Goal: Navigation & Orientation: Understand site structure

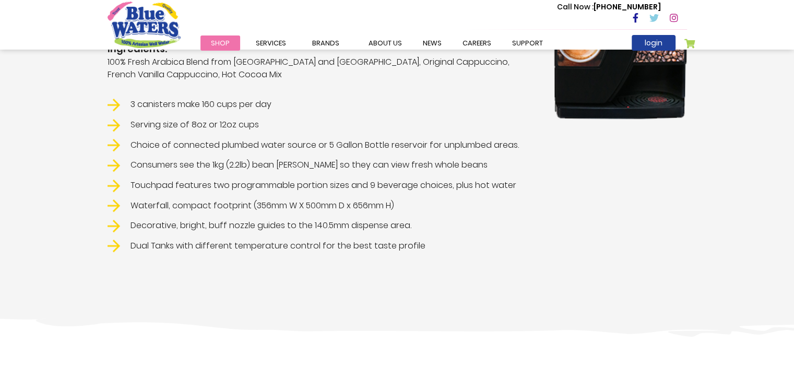
scroll to position [470, 0]
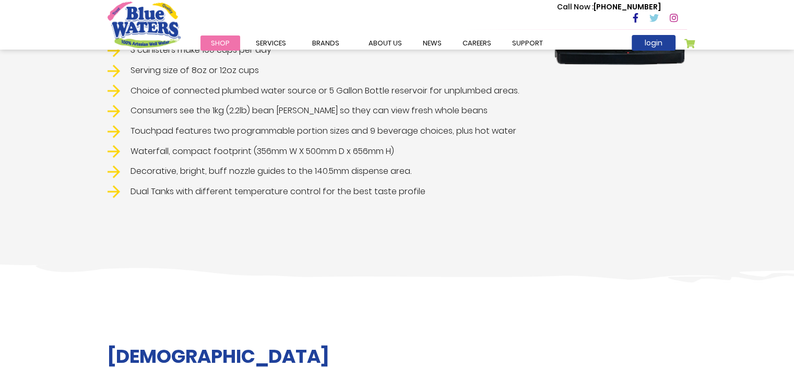
click at [265, 35] on div "Call Now : (868) 640-8824" at bounding box center [441, 19] width 491 height 36
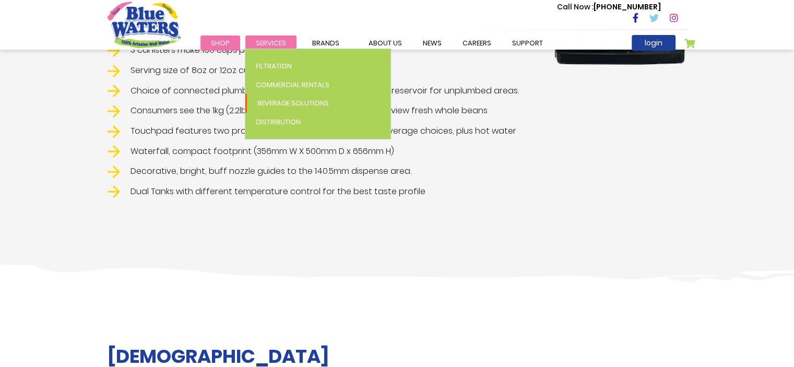
click at [266, 42] on span "Services" at bounding box center [271, 43] width 30 height 10
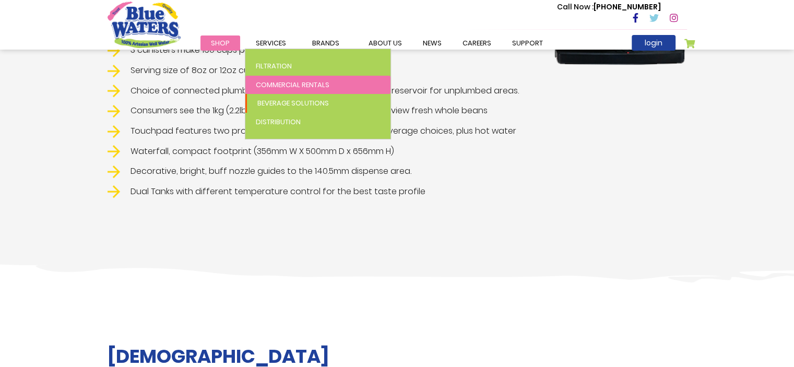
click at [269, 85] on span "Commercial Rentals" at bounding box center [293, 85] width 74 height 10
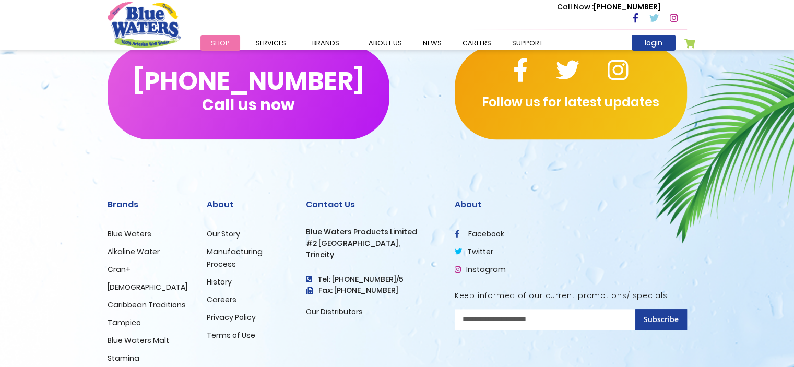
scroll to position [668, 0]
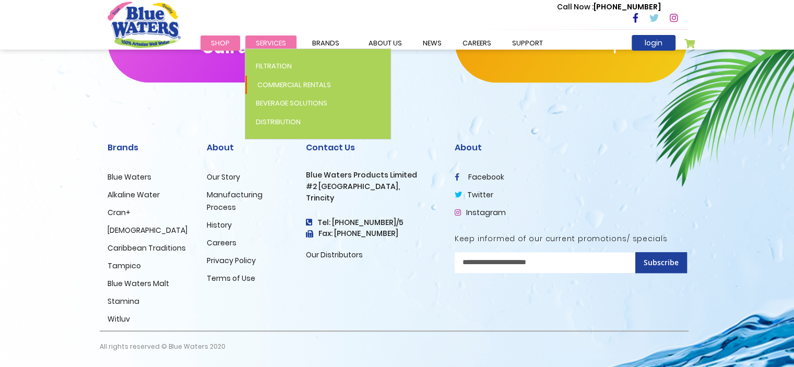
click at [264, 39] on span "Services" at bounding box center [271, 43] width 30 height 10
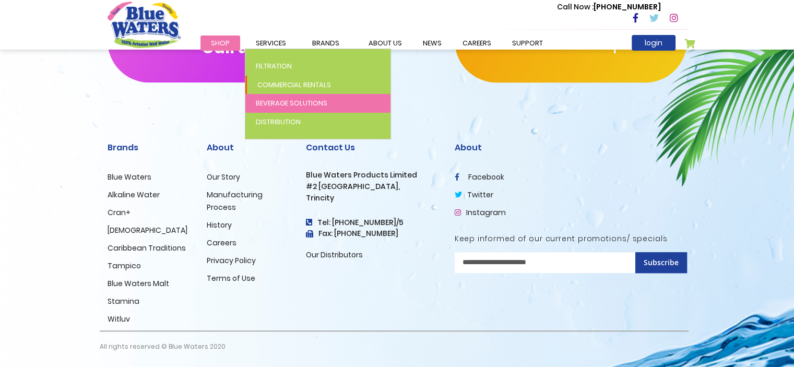
click at [284, 105] on span "Beverage Solutions" at bounding box center [292, 103] width 72 height 10
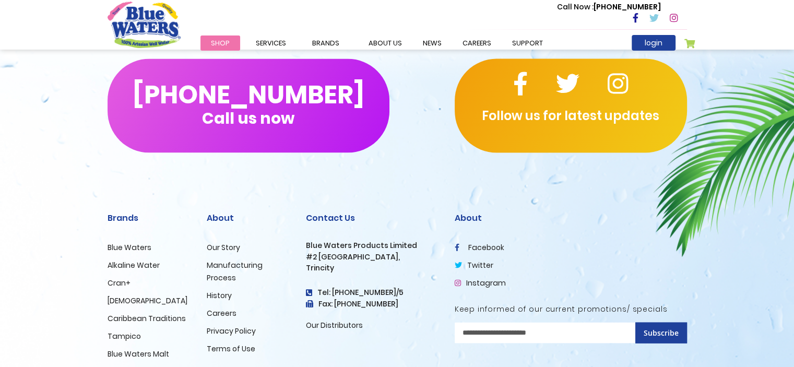
scroll to position [2089, 0]
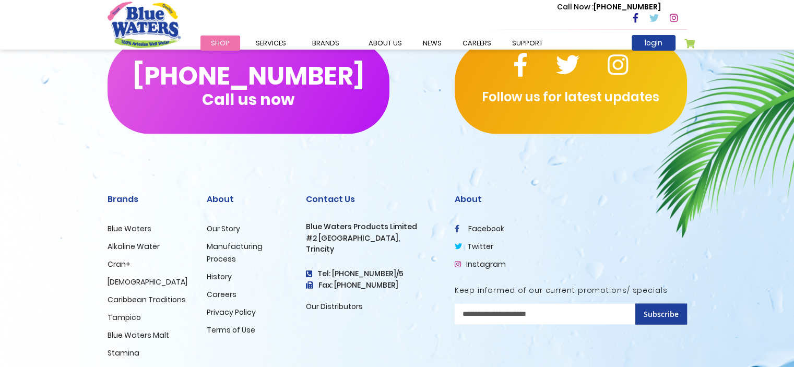
click at [322, 312] on link "Our Distributors" at bounding box center [334, 306] width 57 height 10
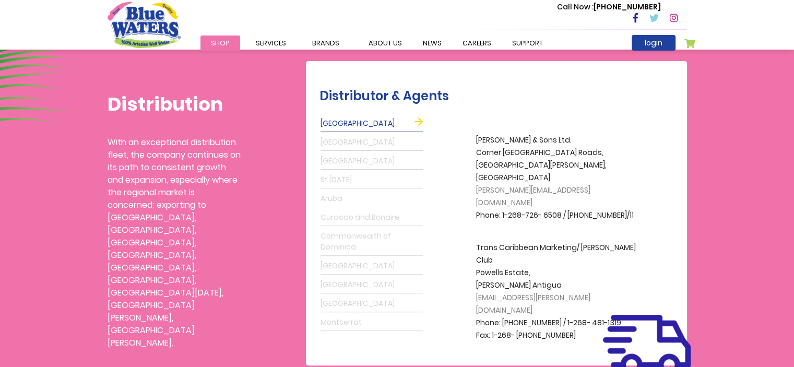
scroll to position [313, 0]
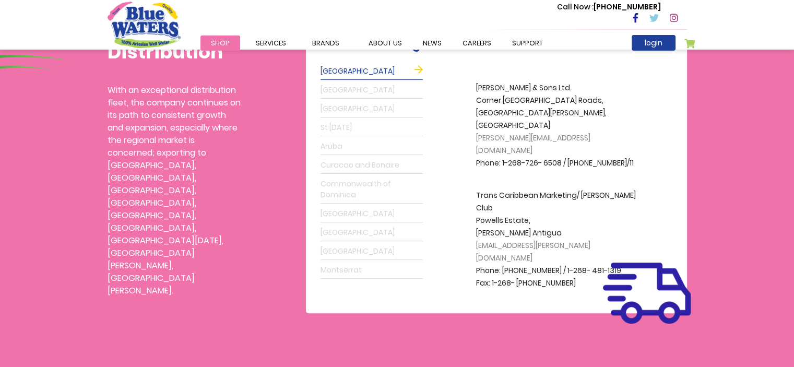
click at [366, 110] on link "Barbados" at bounding box center [372, 109] width 102 height 17
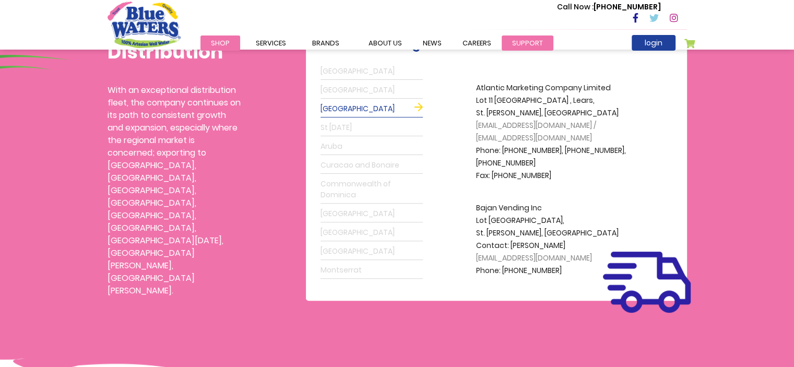
click at [513, 41] on link "support" at bounding box center [528, 43] width 52 height 15
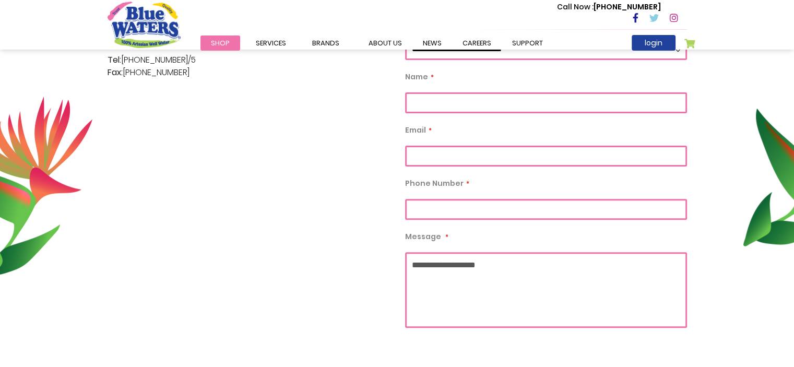
scroll to position [263, 0]
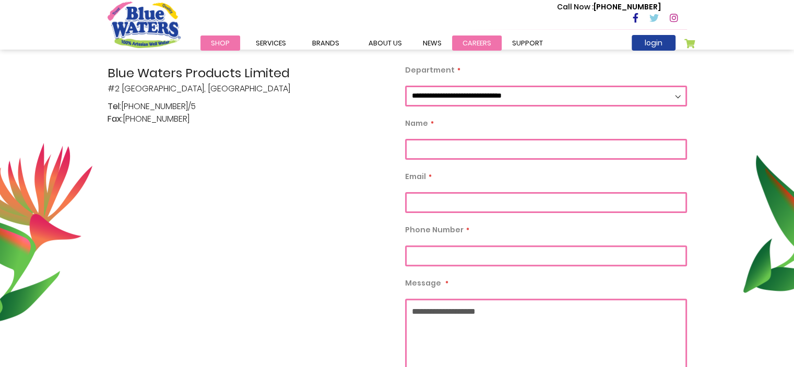
click at [484, 44] on link "careers" at bounding box center [477, 43] width 50 height 15
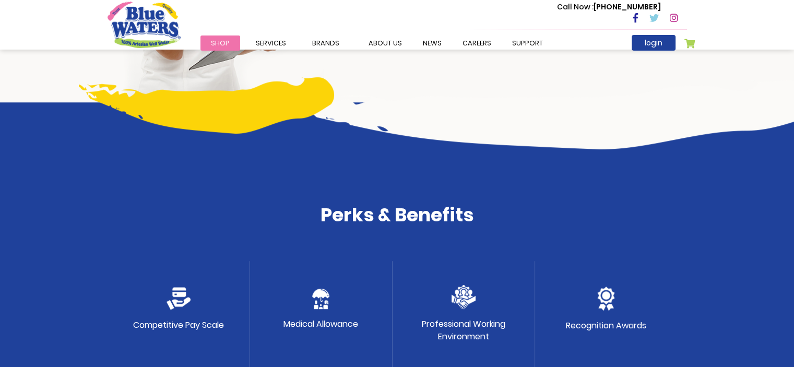
scroll to position [627, 0]
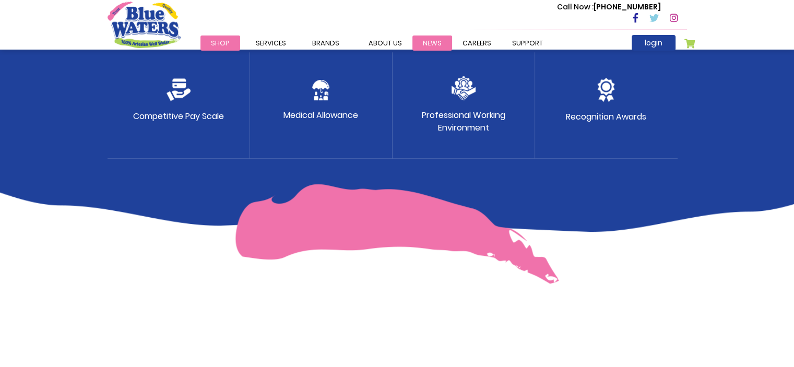
click at [425, 39] on link "News" at bounding box center [433, 43] width 40 height 15
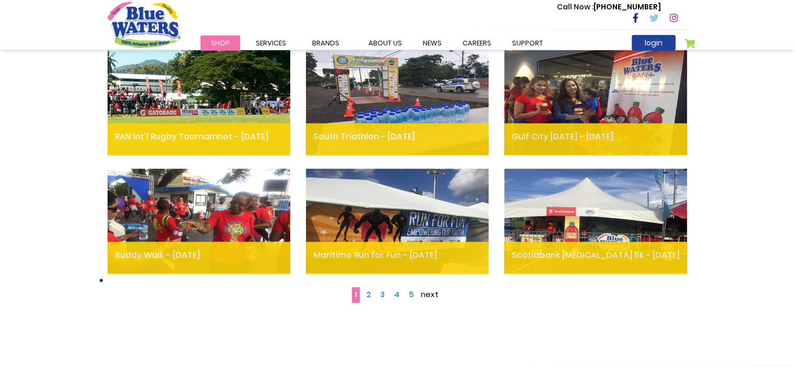
scroll to position [470, 0]
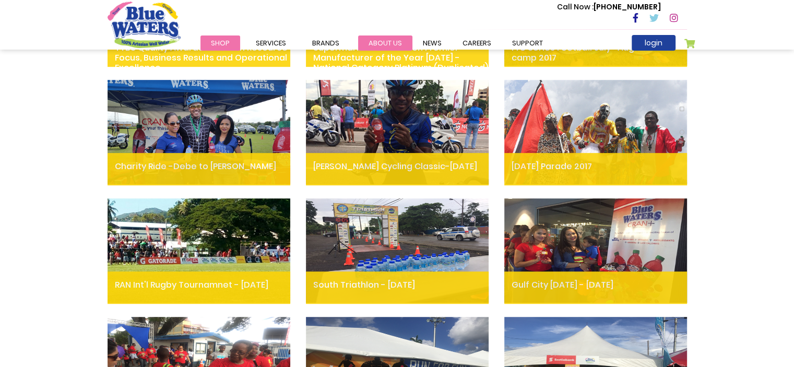
click at [382, 40] on link "about us" at bounding box center [385, 43] width 54 height 15
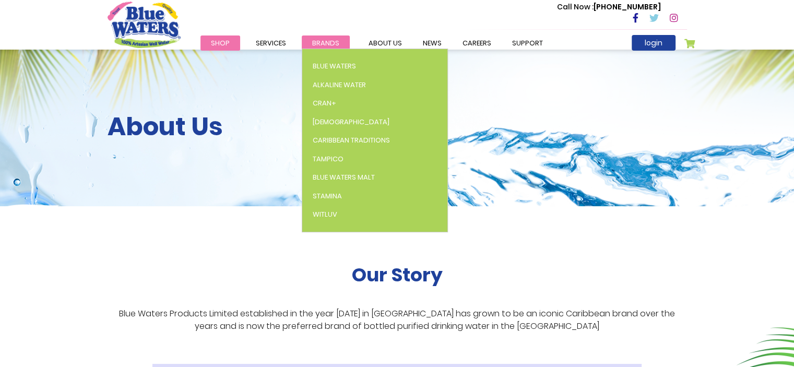
click at [323, 39] on span "Brands" at bounding box center [325, 43] width 27 height 10
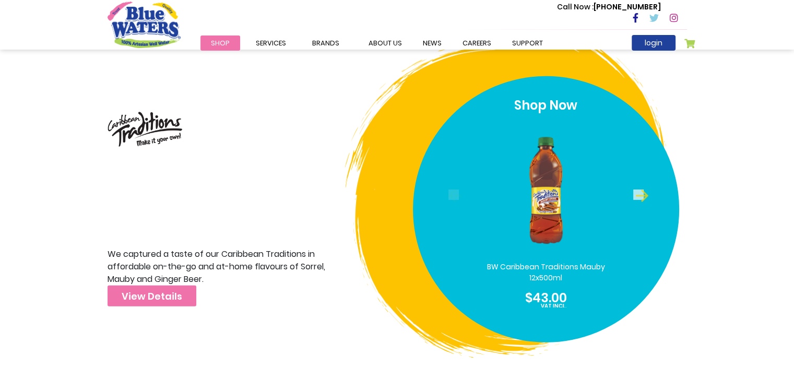
scroll to position [3133, 0]
